Goal: Find specific page/section: Find specific page/section

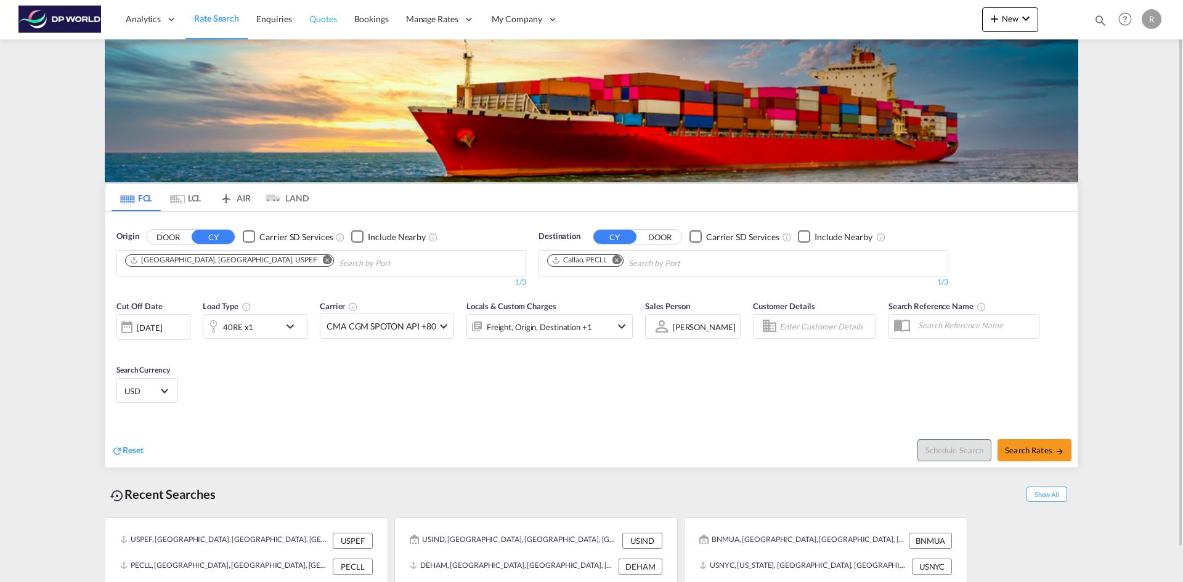
click at [327, 21] on span "Quotes" at bounding box center [322, 19] width 27 height 10
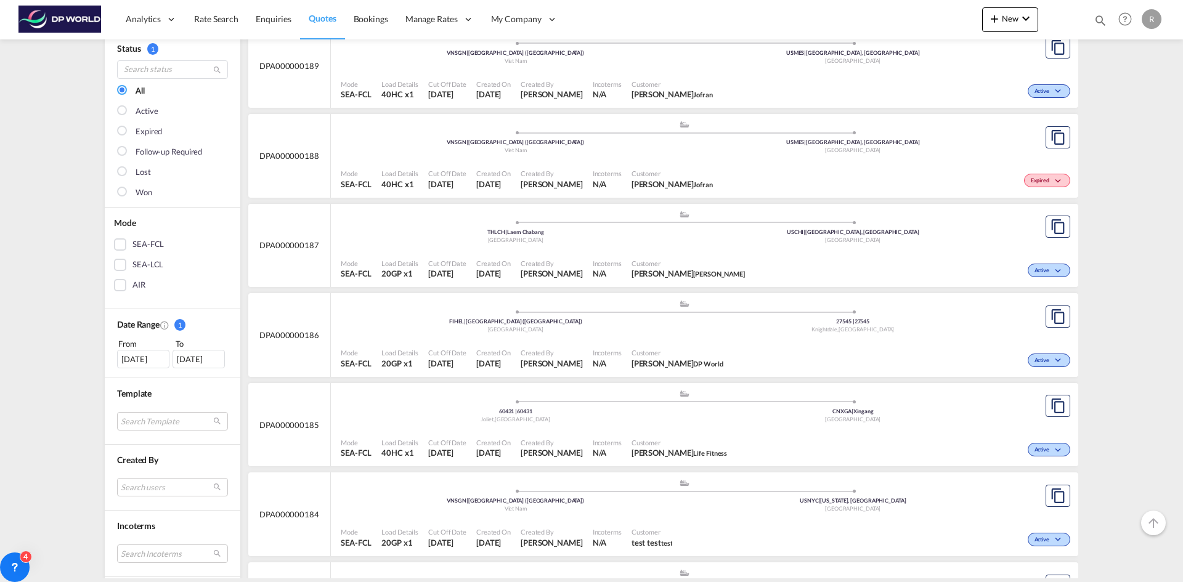
scroll to position [123, 0]
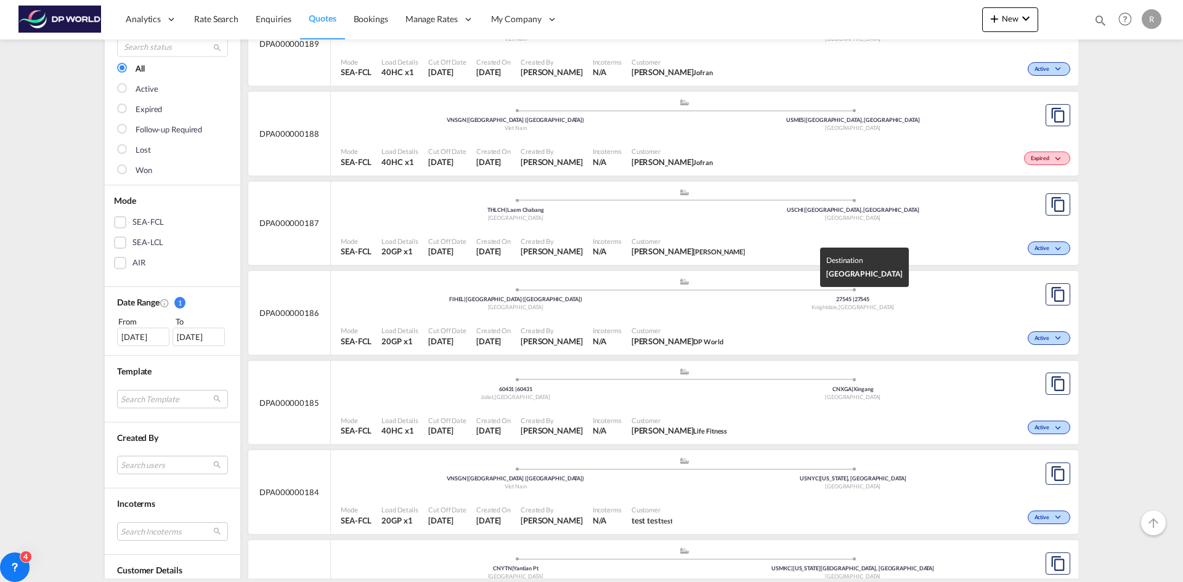
click at [838, 306] on span "[GEOGRAPHIC_DATA] ," at bounding box center [824, 307] width 27 height 7
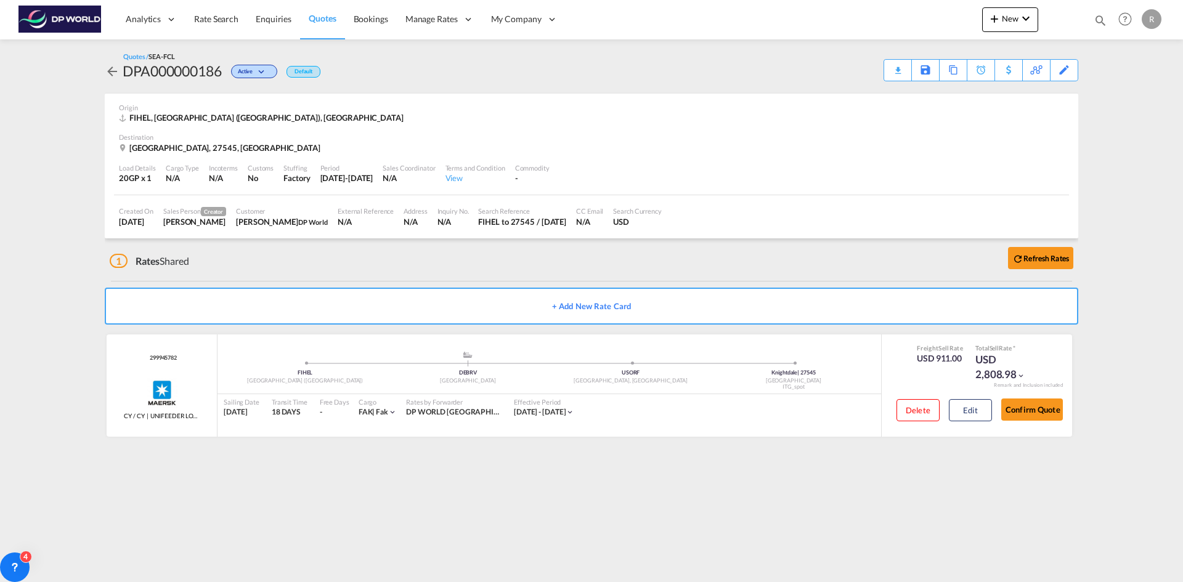
click at [113, 75] on md-icon "icon-arrow-left" at bounding box center [112, 71] width 15 height 15
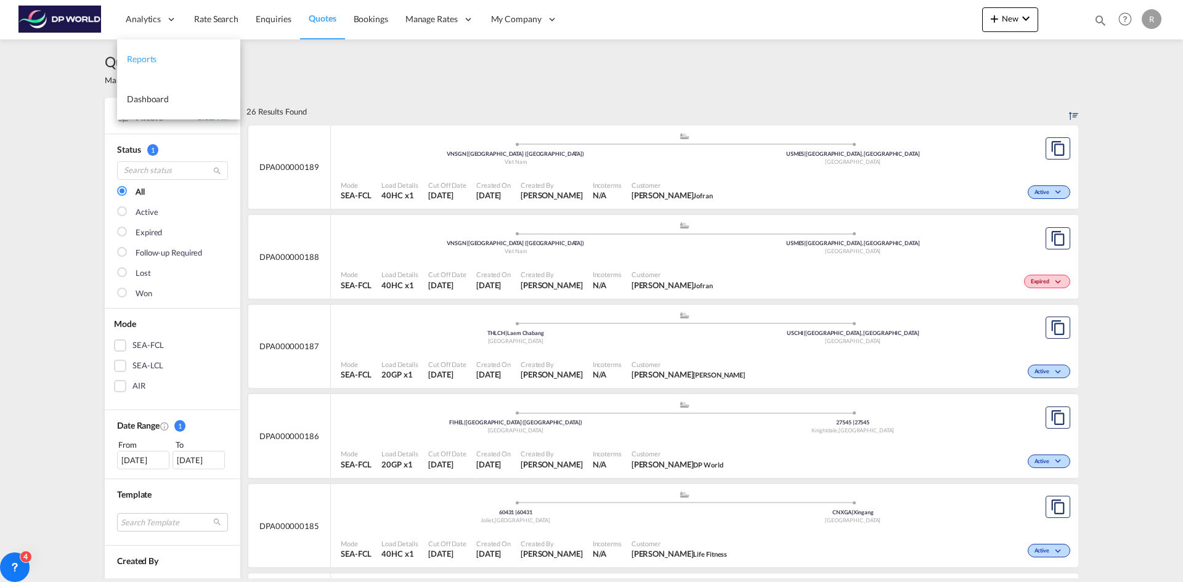
click at [149, 60] on span "Reports" at bounding box center [142, 59] width 30 height 10
